Goal: Find specific page/section: Find specific page/section

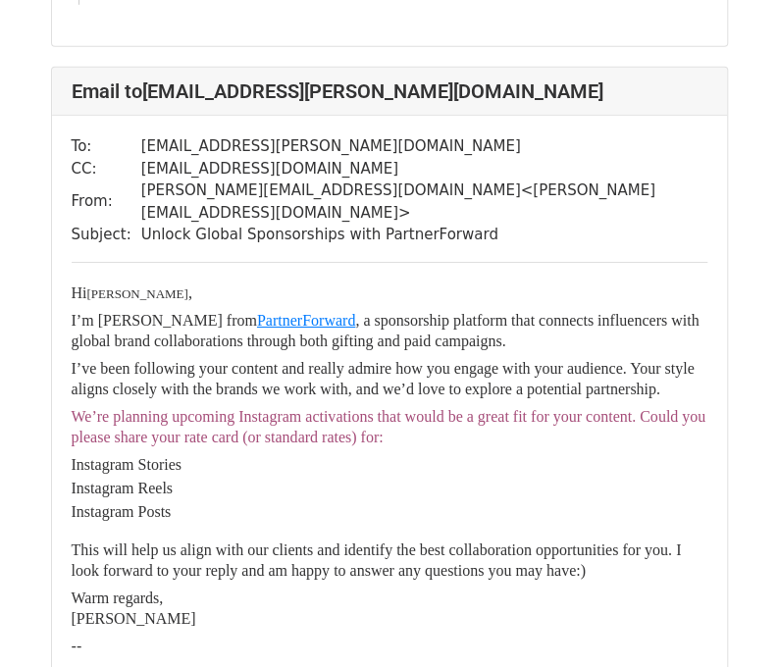
scroll to position [1962, 0]
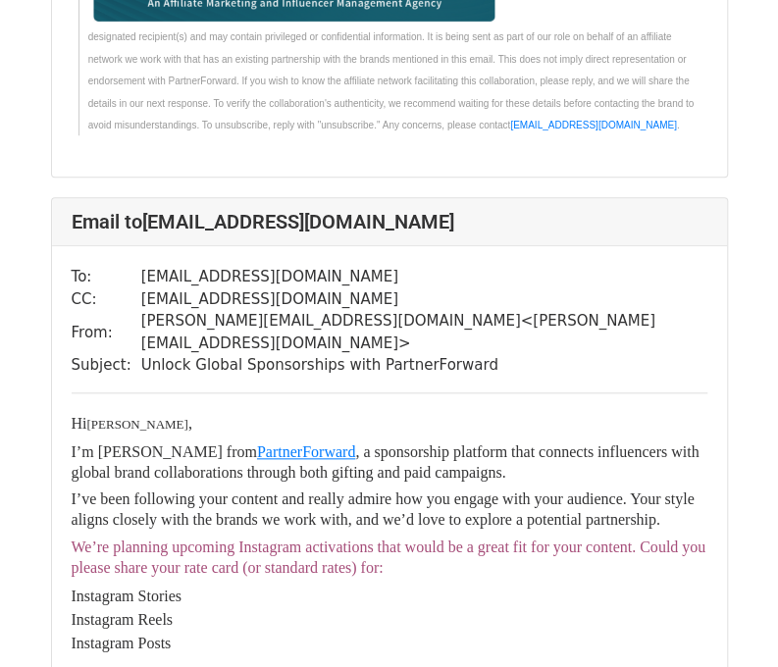
scroll to position [2746, 0]
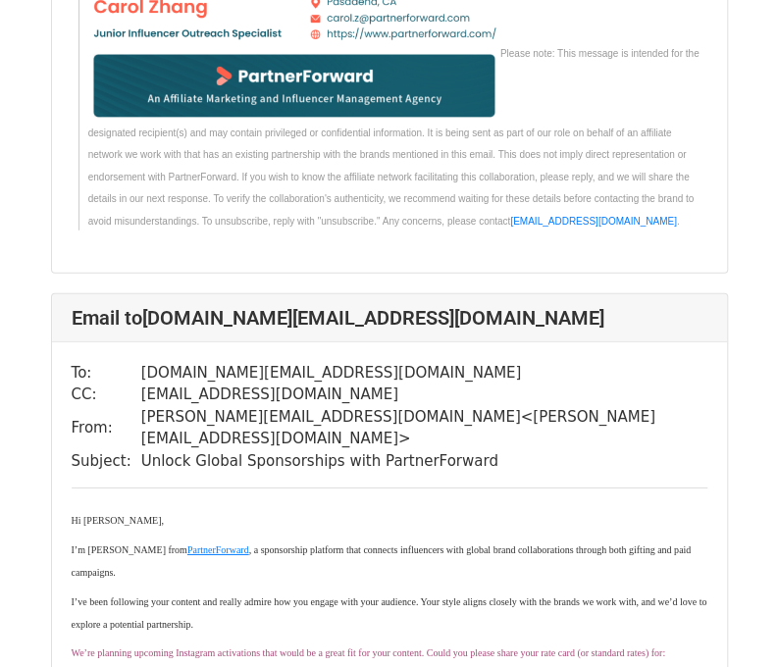
scroll to position [6277, 0]
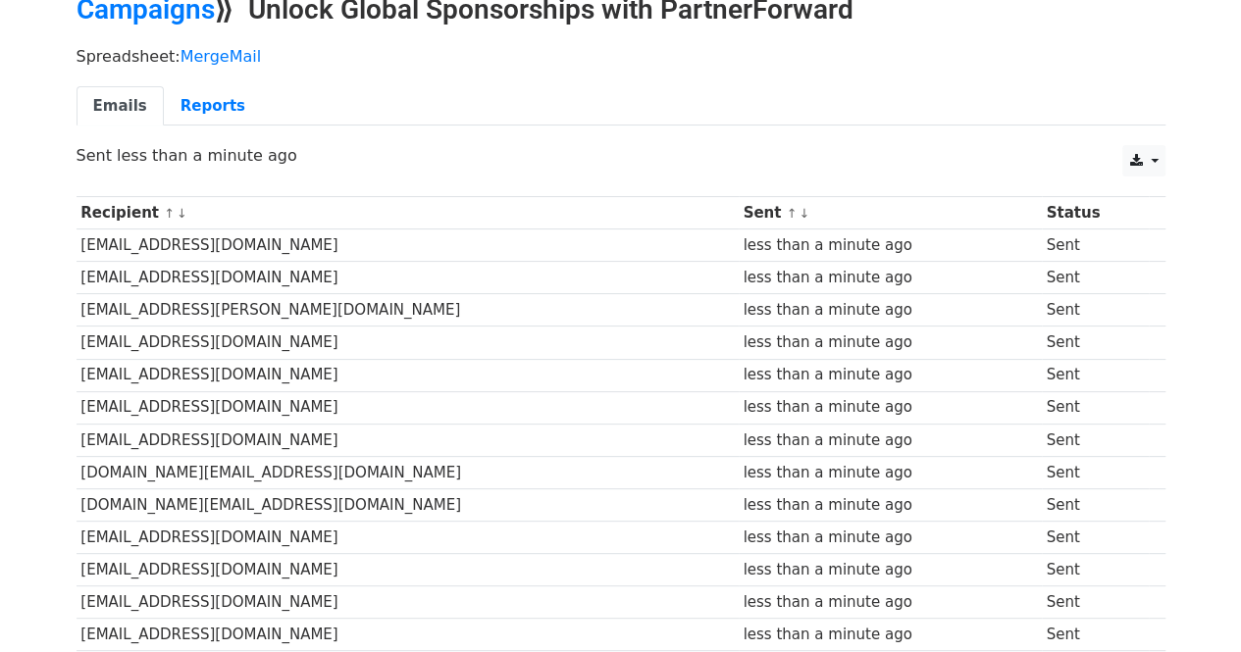
scroll to position [196, 0]
